Goal: Task Accomplishment & Management: Use online tool/utility

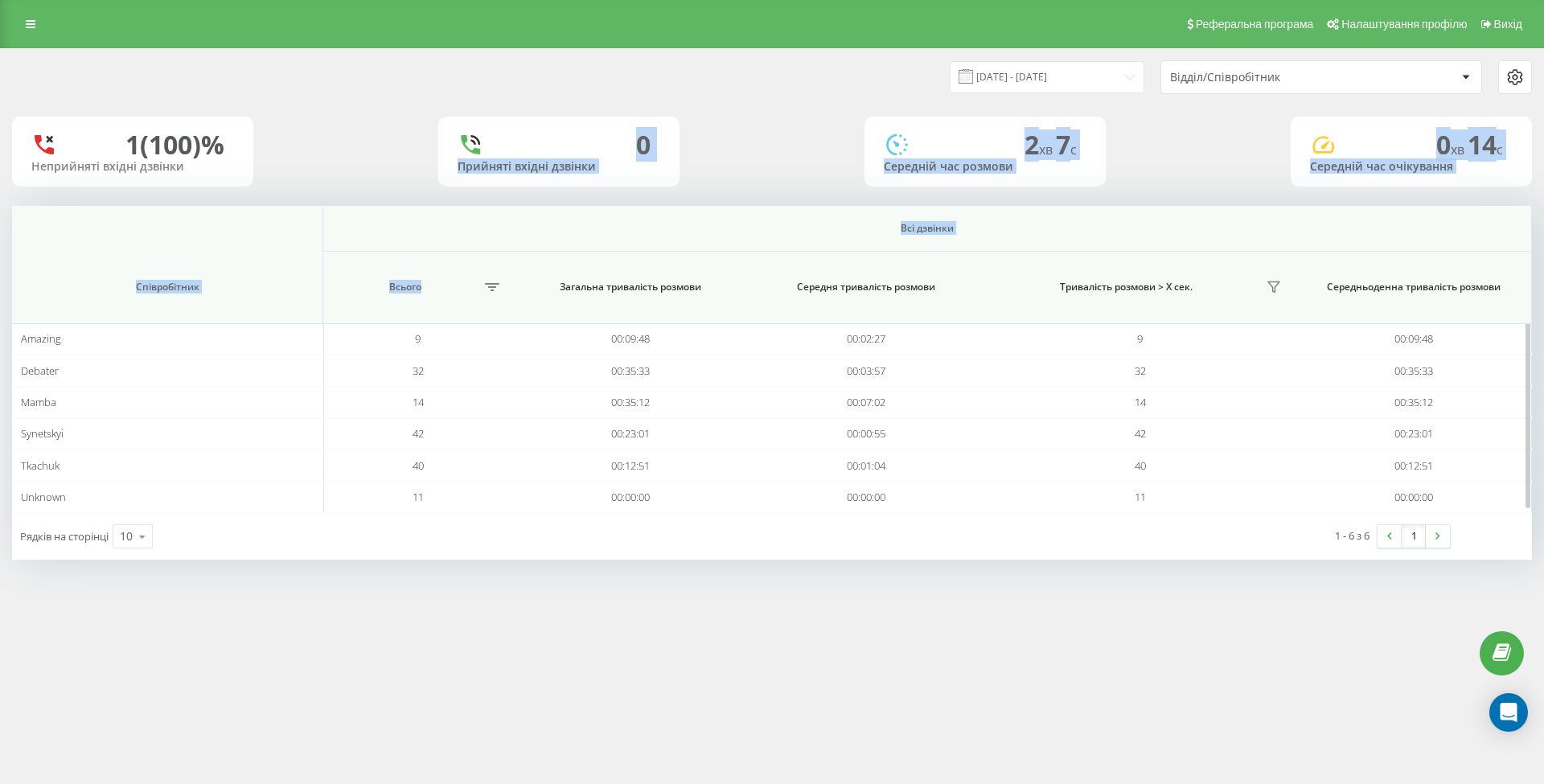
click at [446, 291] on div "19.09.2025 - 19.09.2025 Відділ/Співробітник 1 (100)% Неприйняті вхідні дзвінки …" at bounding box center [772, 304] width 1520 height 510
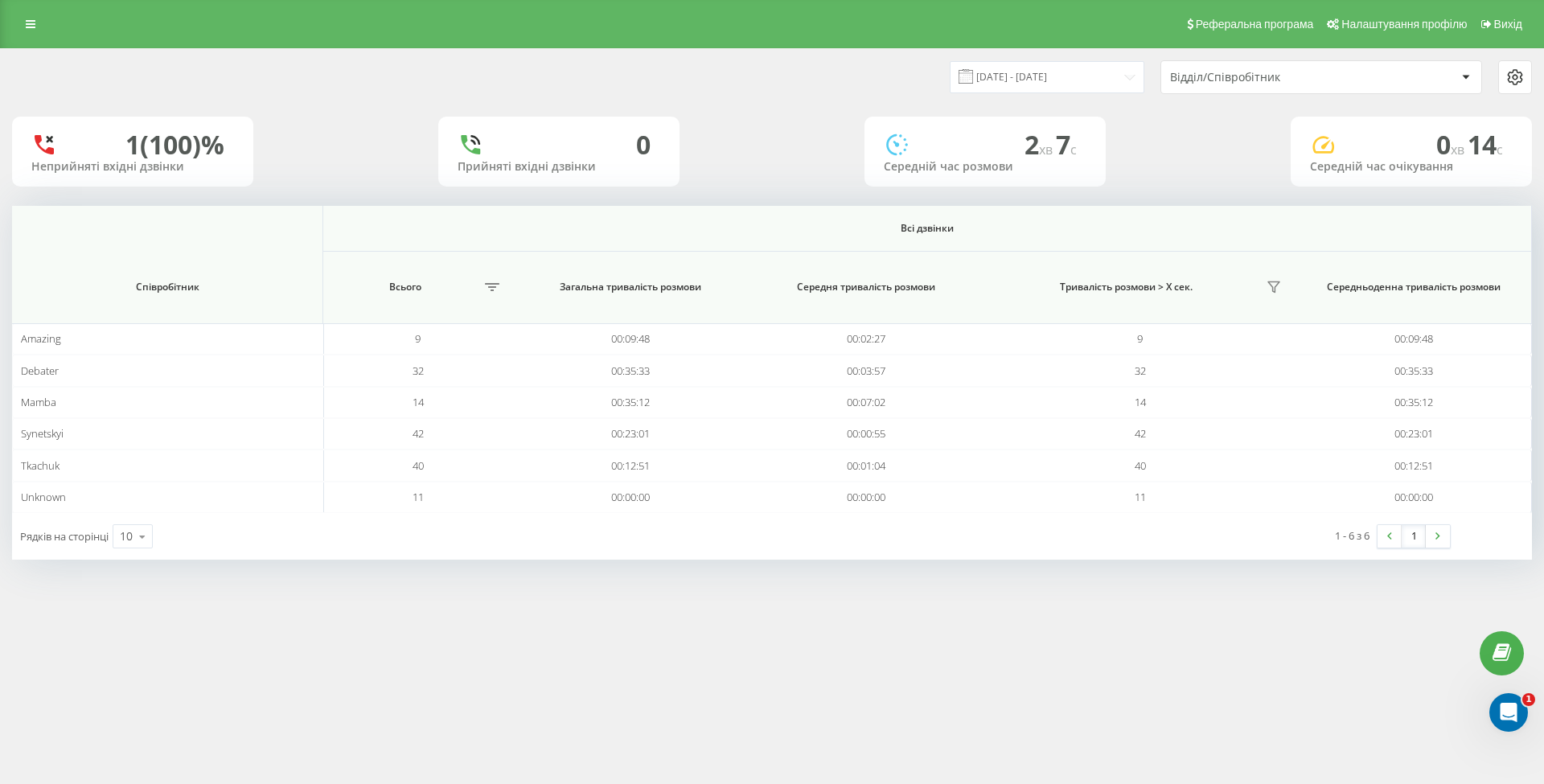
click at [724, 575] on div "19.09.2025 - 19.09.2025 Відділ/Співробітник 1 (100)% Неприйняті вхідні дзвінки …" at bounding box center [772, 320] width 1544 height 544
click at [1064, 79] on input "19.09.2025 - 19.09.2025" at bounding box center [1047, 77] width 195 height 32
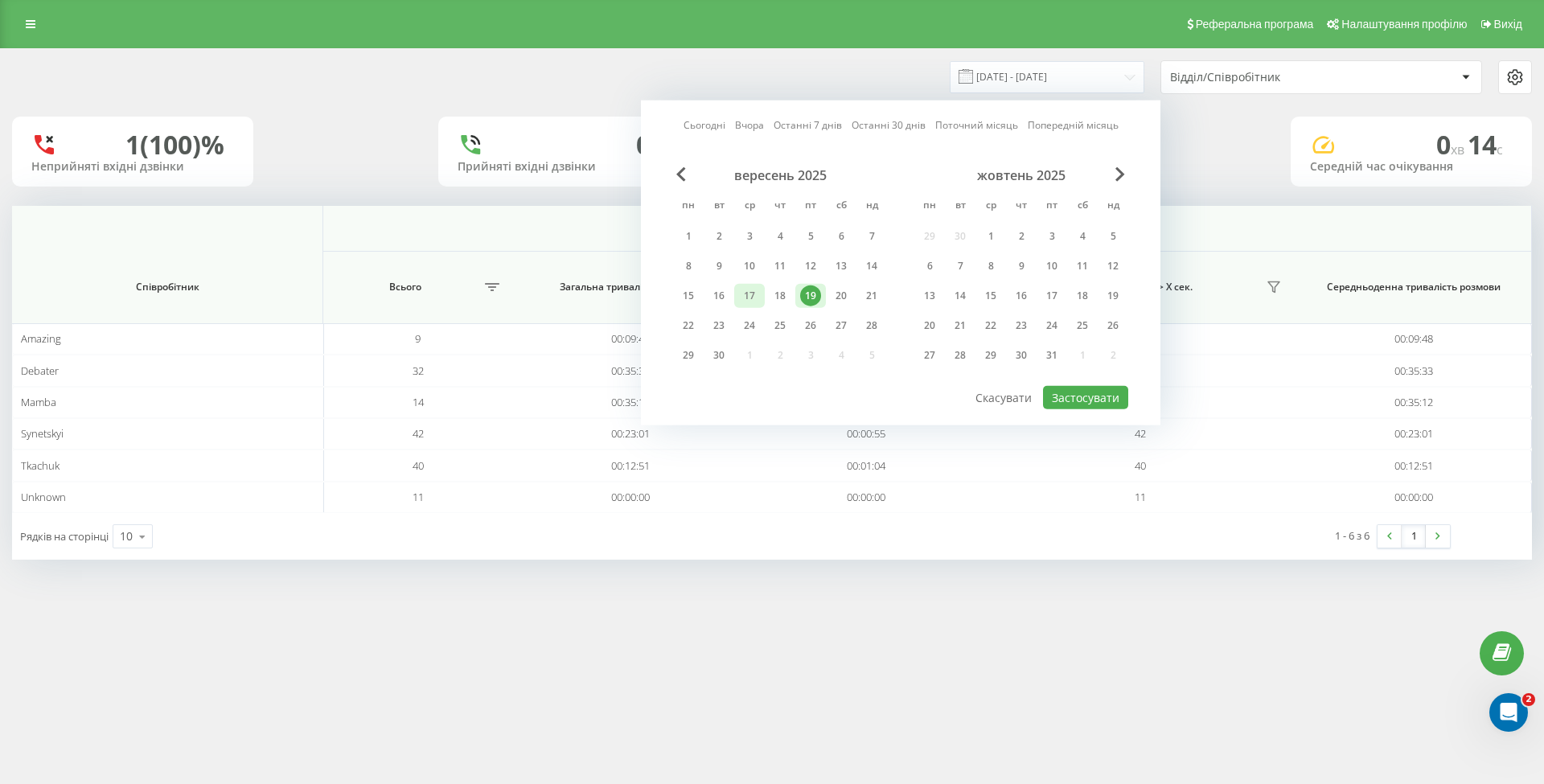
click at [749, 292] on div "17" at bounding box center [750, 296] width 21 height 21
click at [781, 286] on div "18" at bounding box center [780, 296] width 21 height 21
click at [783, 293] on div "18" at bounding box center [780, 296] width 21 height 21
click at [1079, 389] on button "Застосувати" at bounding box center [1085, 398] width 85 height 23
type input "18.09.2025 - 18.09.2025"
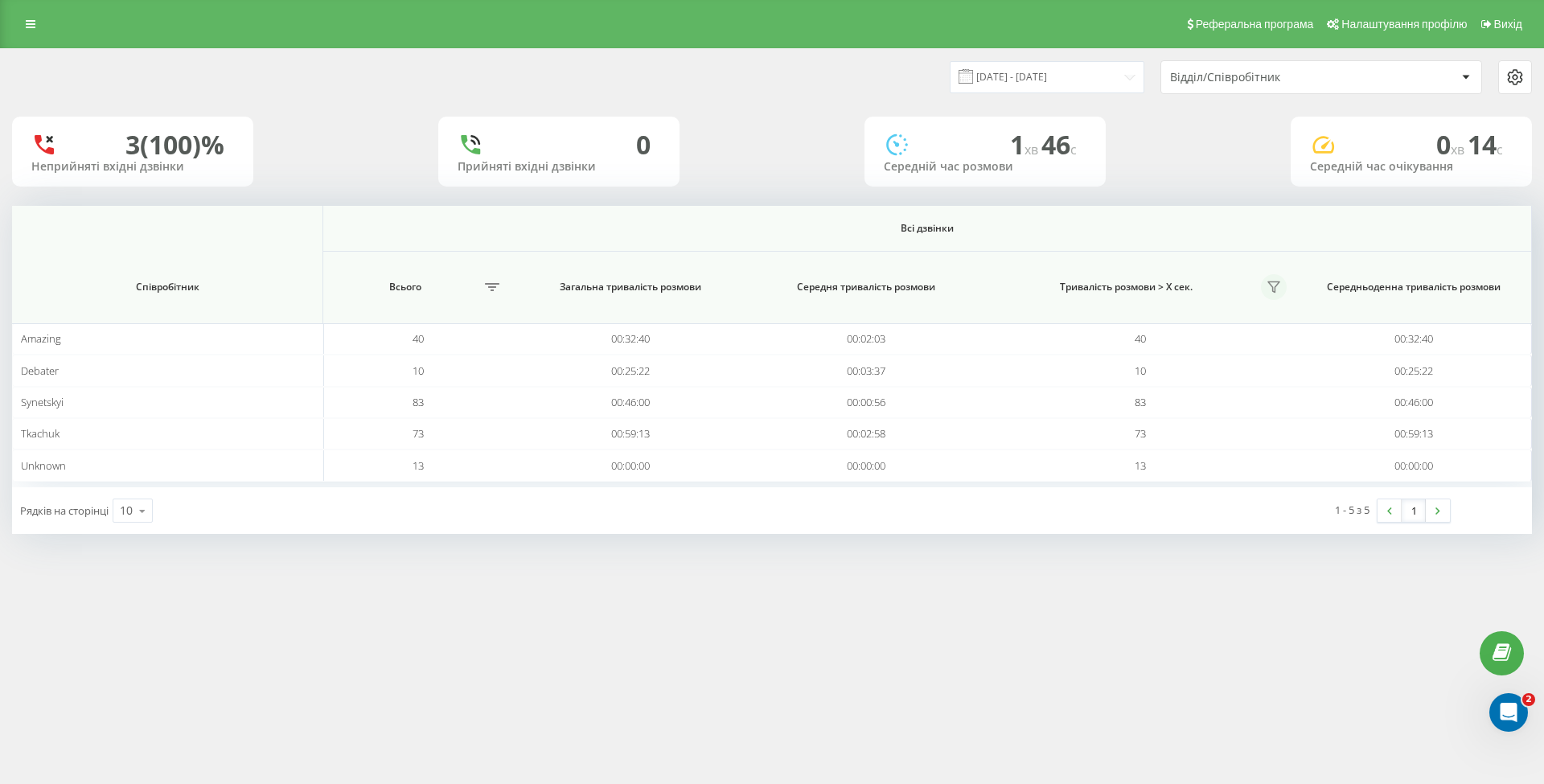
click at [1276, 283] on icon at bounding box center [1274, 287] width 13 height 13
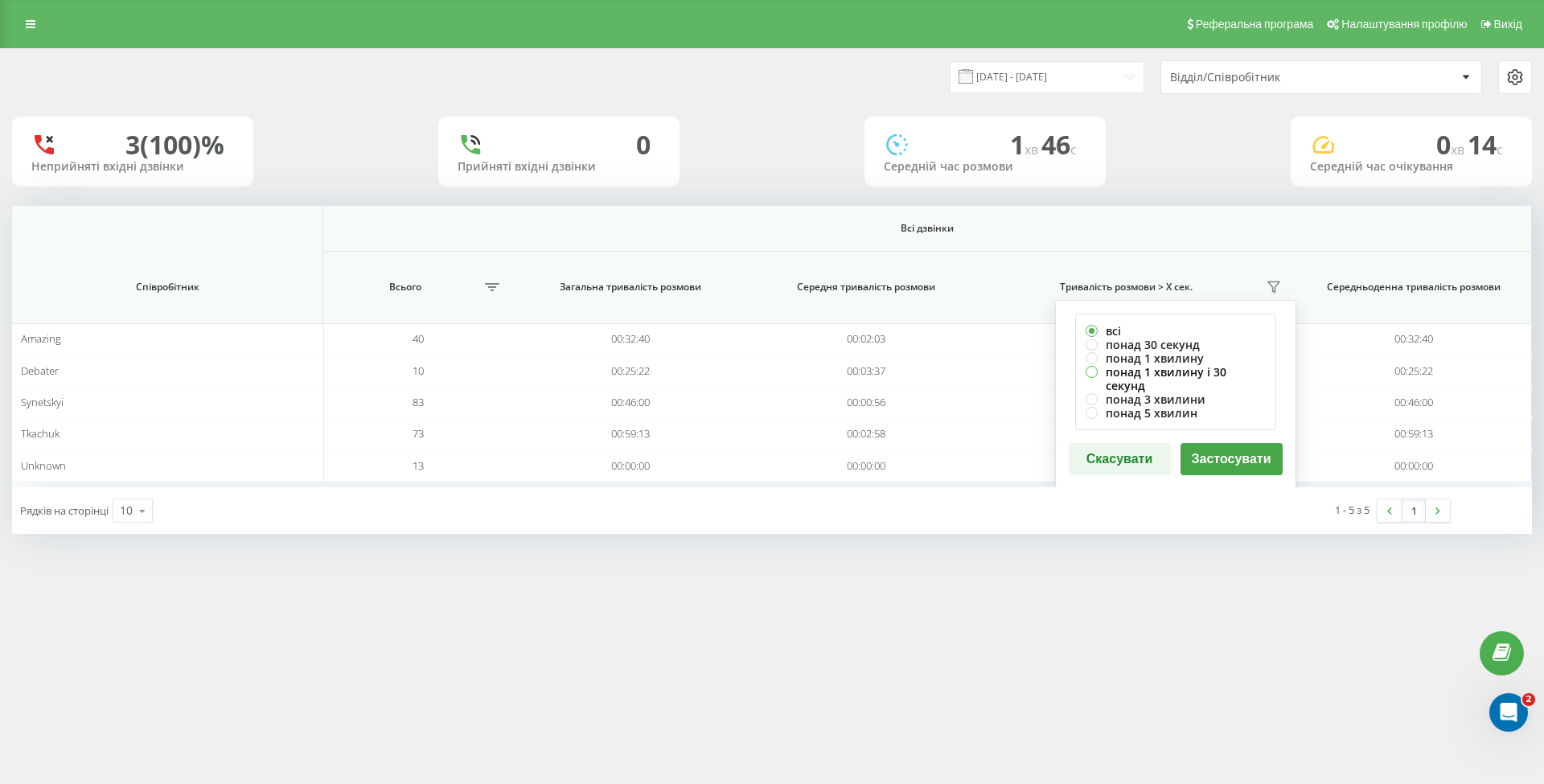
click at [1209, 370] on label "понад 1 хвилину і 30 секунд" at bounding box center [1175, 378] width 180 height 27
radio input "true"
click at [1232, 443] on button "Застосувати" at bounding box center [1232, 458] width 102 height 33
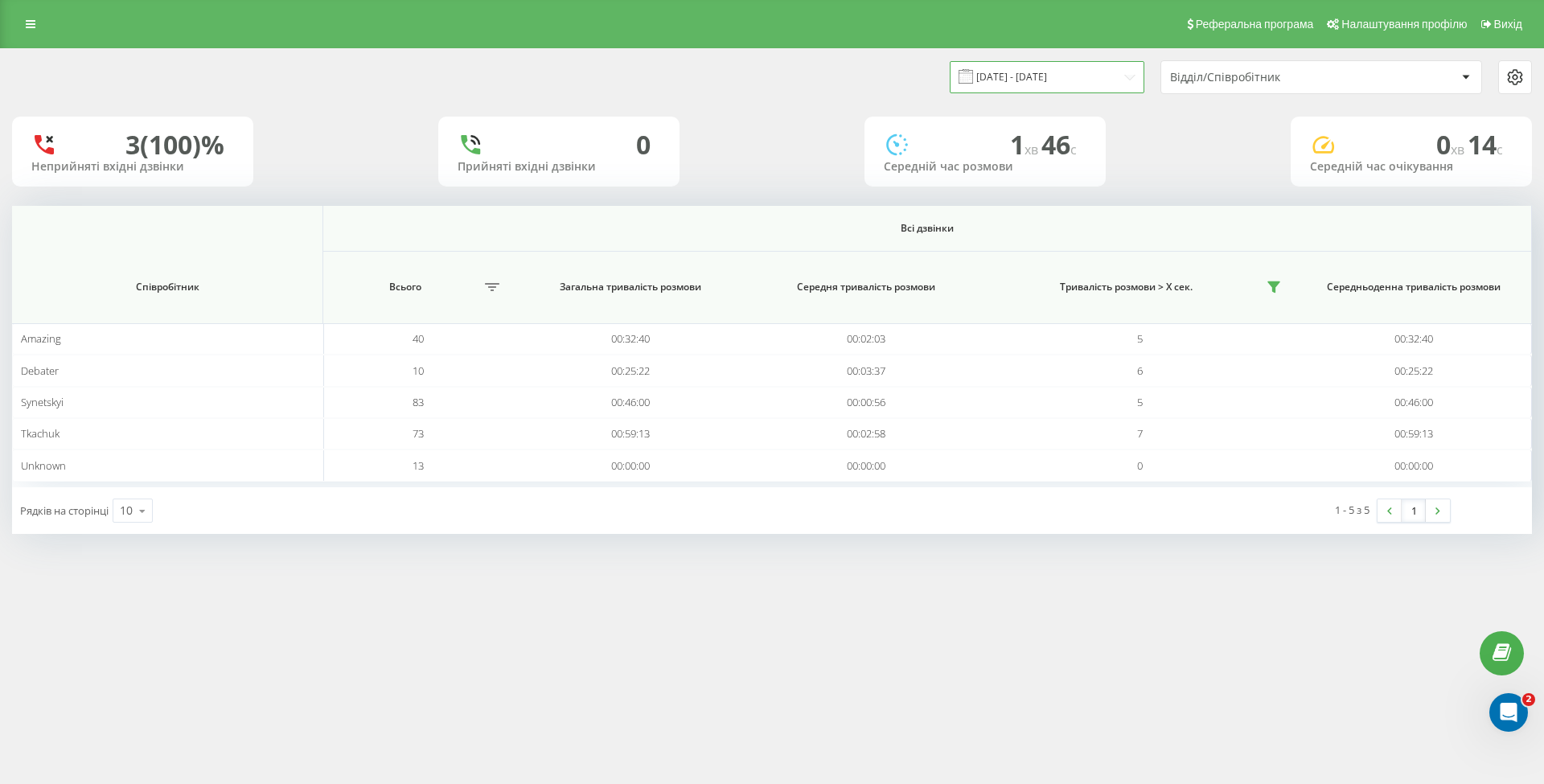
click at [1107, 72] on input "18.09.2025 - 18.09.2025" at bounding box center [1047, 77] width 195 height 32
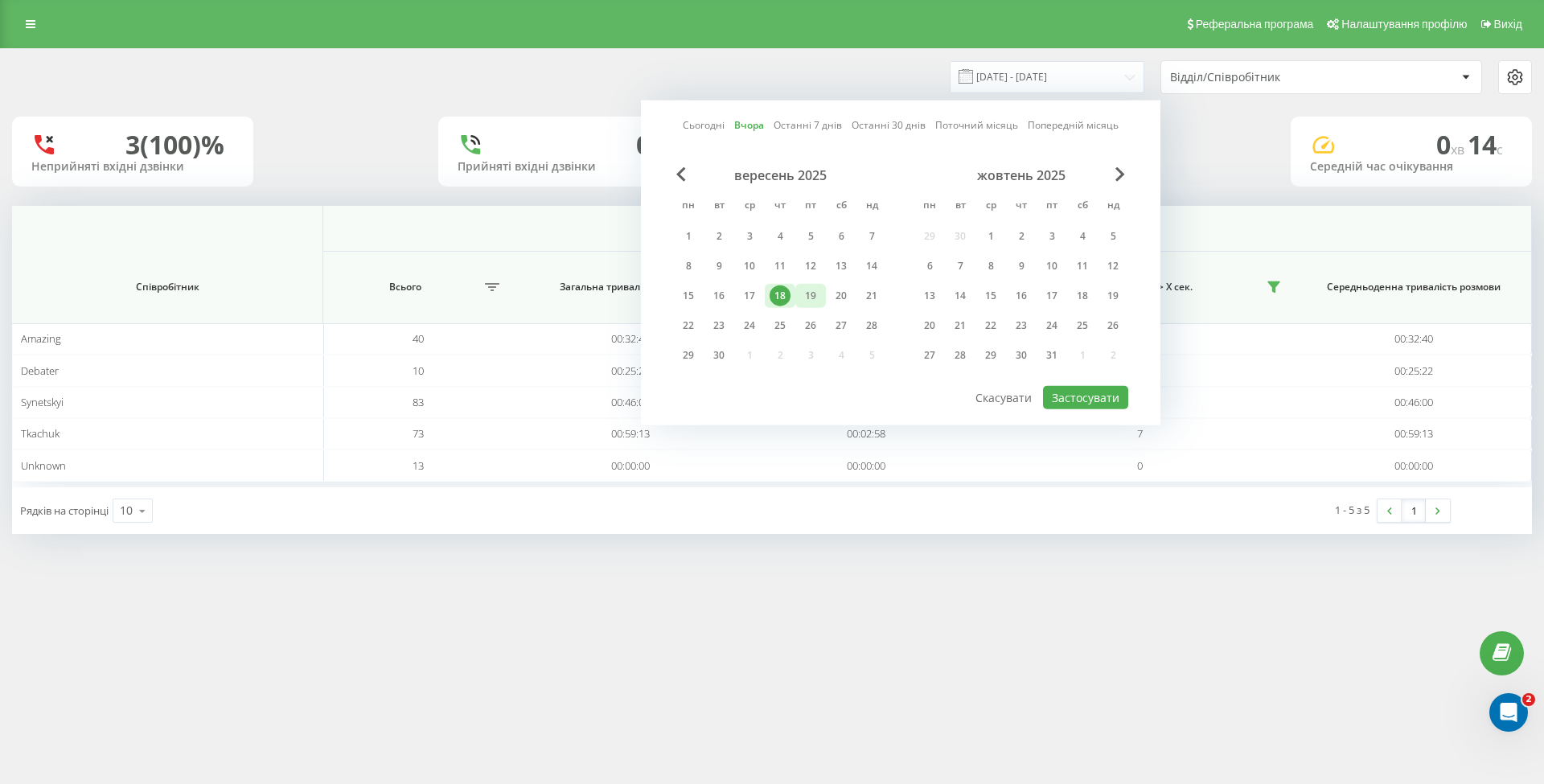
click at [812, 287] on div "19" at bounding box center [811, 296] width 21 height 21
click at [1085, 393] on button "Застосувати" at bounding box center [1085, 398] width 85 height 23
type input "[DATE] - [DATE]"
